Goal: Information Seeking & Learning: Compare options

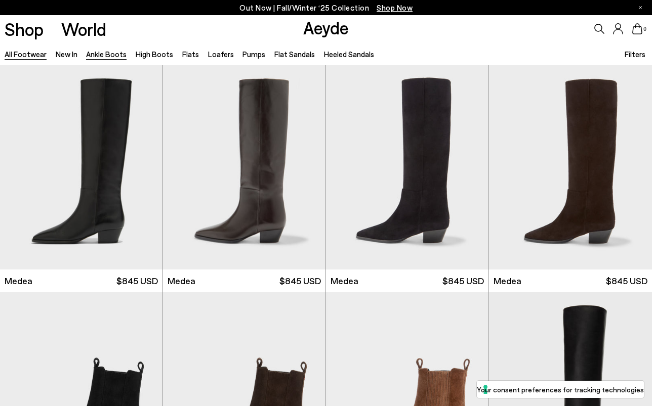
click at [100, 53] on link "Ankle Boots" at bounding box center [106, 54] width 40 height 9
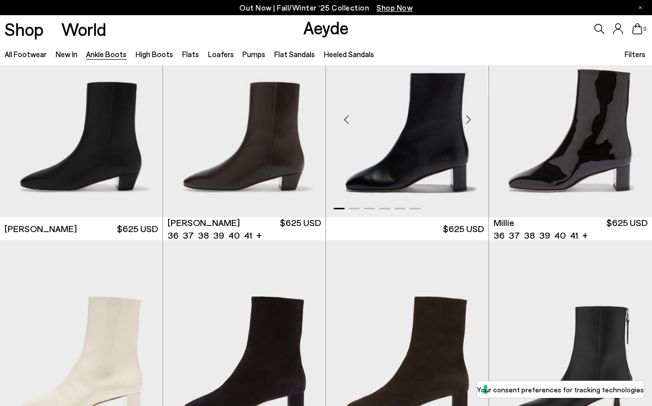
scroll to position [1642, 0]
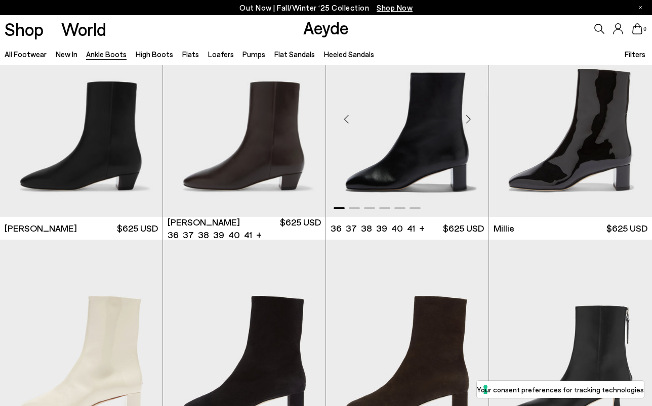
click at [467, 123] on div "Next slide" at bounding box center [468, 119] width 30 height 30
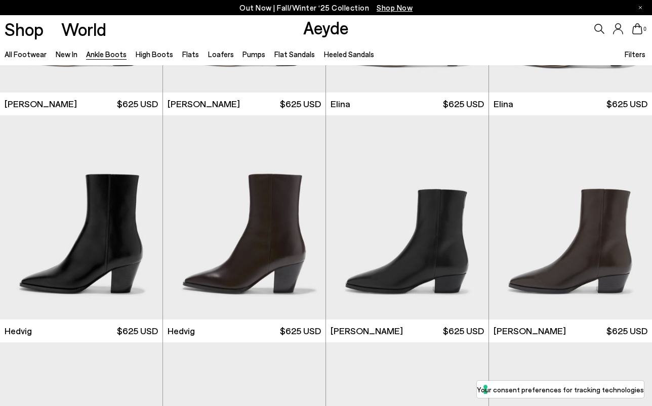
scroll to position [0, 0]
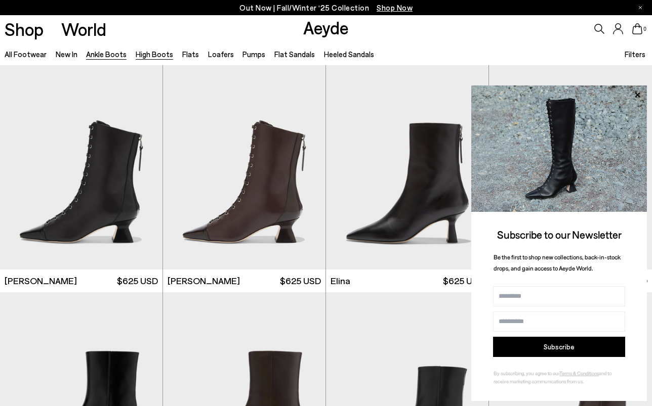
click at [143, 52] on link "High Boots" at bounding box center [154, 54] width 37 height 9
